Goal: Find specific page/section: Find specific page/section

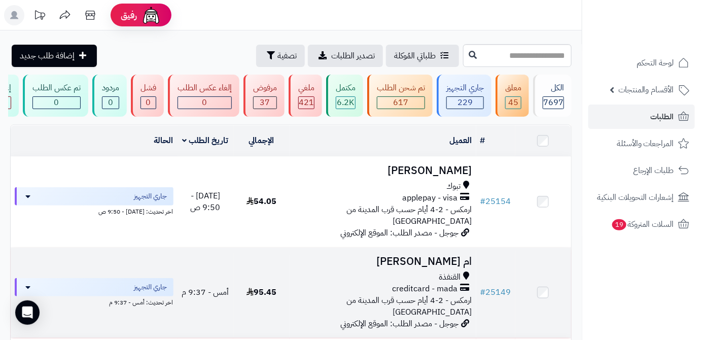
click at [439, 258] on h3 "ام [PERSON_NAME]" at bounding box center [383, 262] width 178 height 12
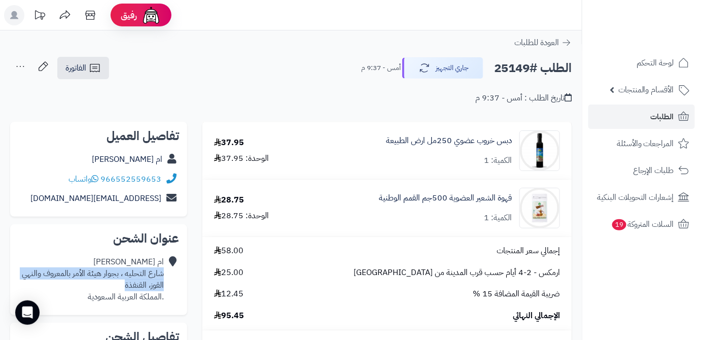
drag, startPoint x: 122, startPoint y: 284, endPoint x: 163, endPoint y: 274, distance: 42.7
click at [163, 274] on div "ام اسامه الناشري شارع التحليه ، بجوار هيئة الأمر بالمعروف والنهي القوز، القنفذة…" at bounding box center [93, 279] width 142 height 46
copy div "شارع التحليه ، بجوار هيئة الأمر بالمعروف والنهي القوز، القنفذة"
drag, startPoint x: 85, startPoint y: 296, endPoint x: 162, endPoint y: 276, distance: 79.7
click at [162, 276] on div "ام اسامه الناشري شارع التحليه ، بجوار هيئة الأمر بالمعروف والنهي القوز، القنفذة…" at bounding box center [93, 279] width 142 height 46
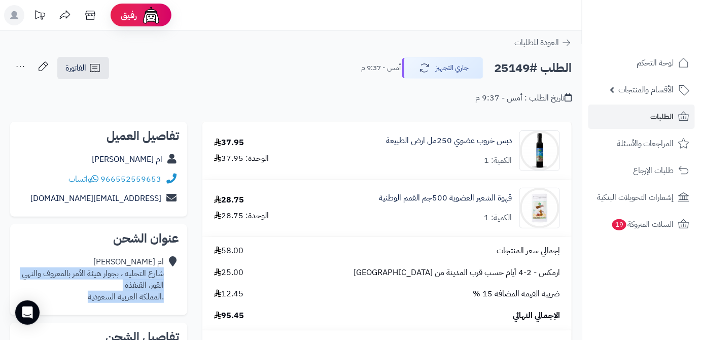
copy div "شارع التحليه ، بجوار هيئة الأمر بالمعروف والنهي القوز، القنفذة .المملكة العربية…"
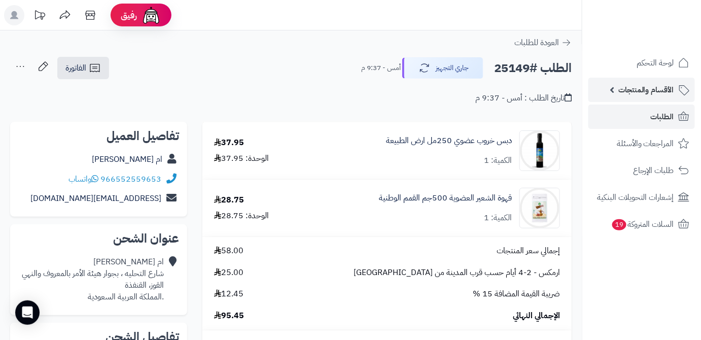
click at [634, 89] on span "الأقسام والمنتجات" at bounding box center [646, 90] width 56 height 14
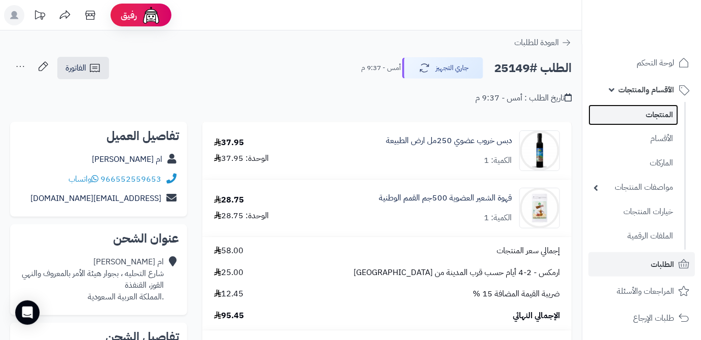
click at [634, 120] on link "المنتجات" at bounding box center [633, 114] width 90 height 21
